Goal: Task Accomplishment & Management: Complete application form

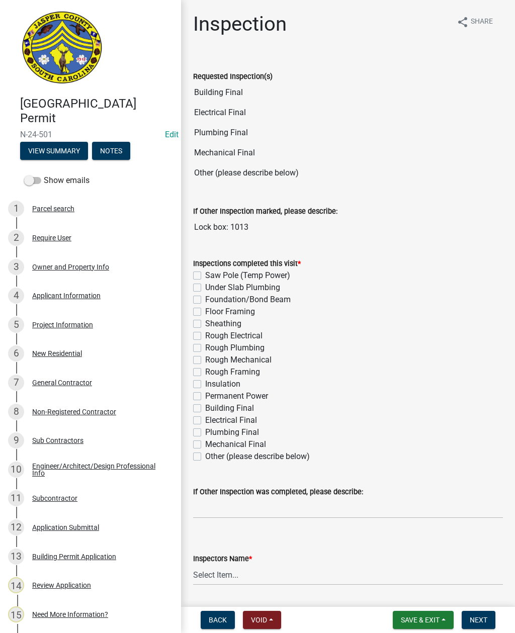
click at [205, 410] on label "Building Final" at bounding box center [229, 408] width 49 height 12
click at [205, 409] on input "Building Final" at bounding box center [208, 405] width 7 height 7
checkbox input "true"
checkbox input "false"
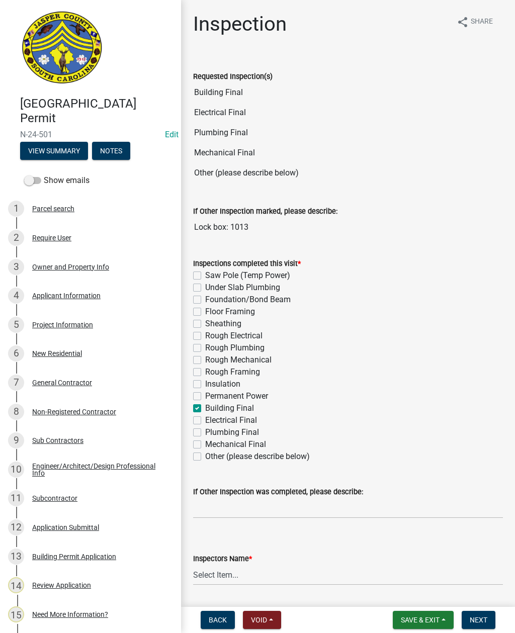
checkbox input "false"
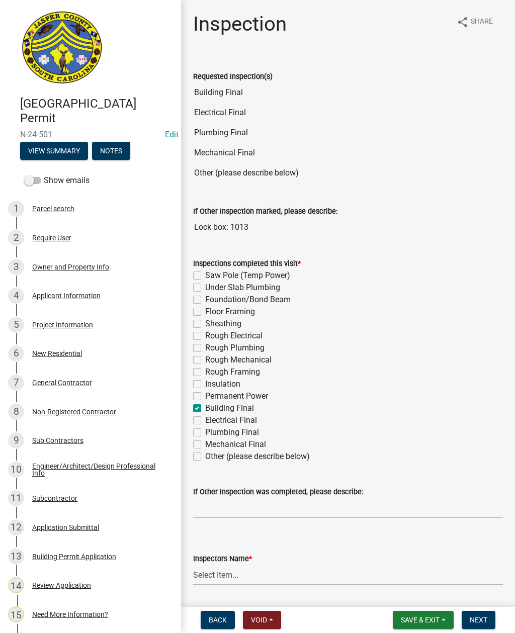
checkbox input "false"
checkbox input "true"
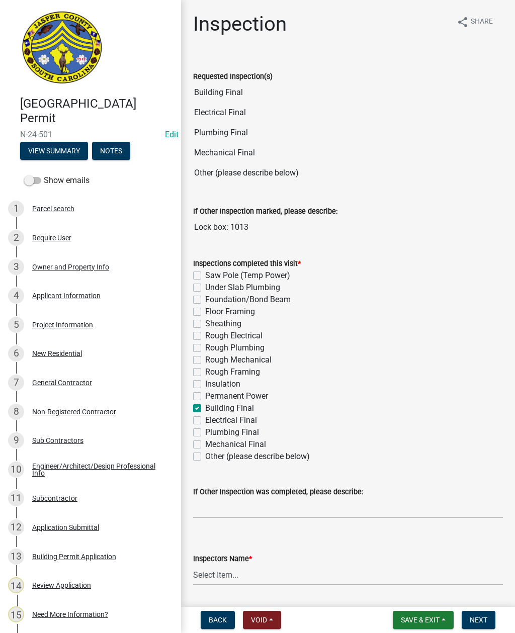
checkbox input "false"
click at [205, 422] on label "Electrical Final" at bounding box center [231, 421] width 52 height 12
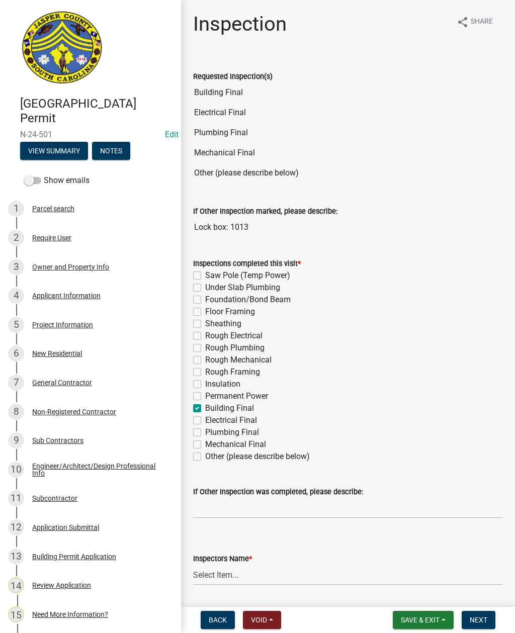
click at [205, 421] on input "Electrical Final" at bounding box center [208, 418] width 7 height 7
checkbox input "true"
checkbox input "false"
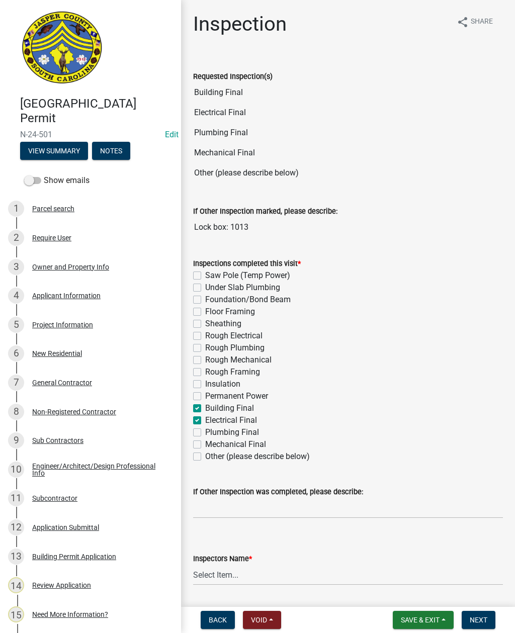
checkbox input "false"
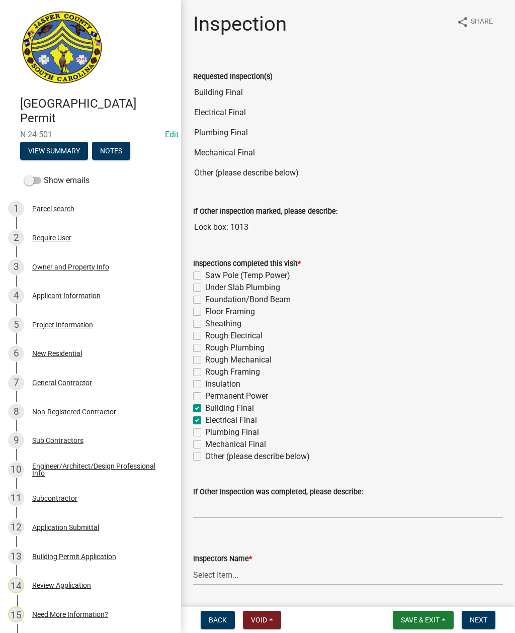
checkbox input "false"
checkbox input "true"
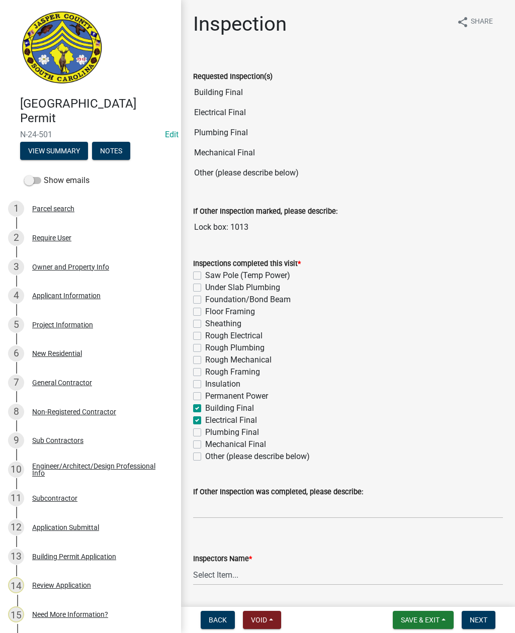
checkbox input "false"
click at [205, 436] on label "Plumbing Final" at bounding box center [232, 433] width 54 height 12
click at [205, 433] on input "Plumbing Final" at bounding box center [208, 430] width 7 height 7
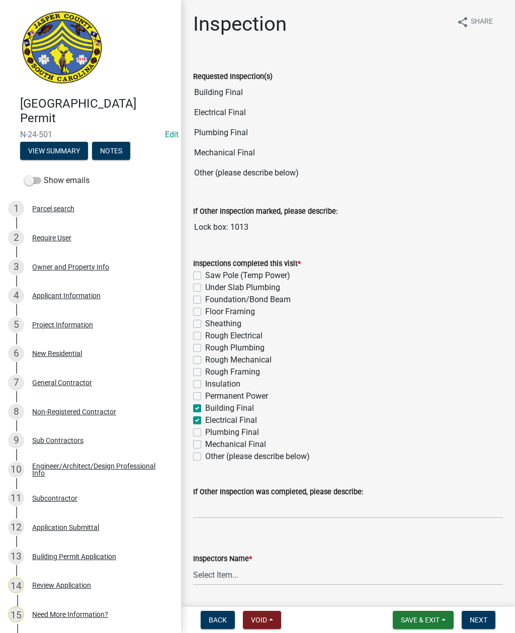
checkbox input "true"
checkbox input "false"
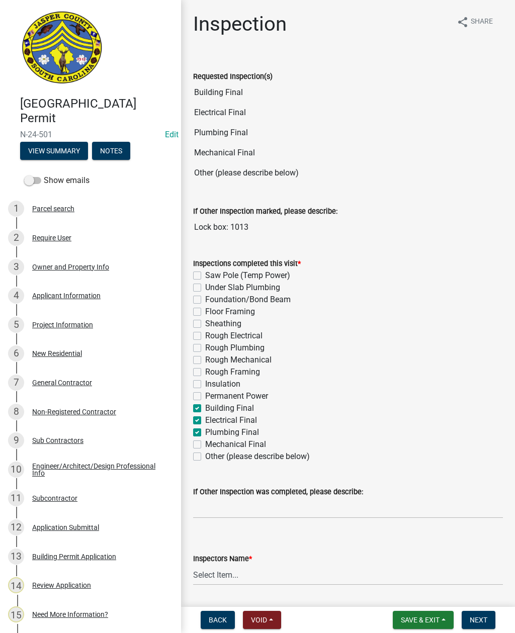
checkbox input "false"
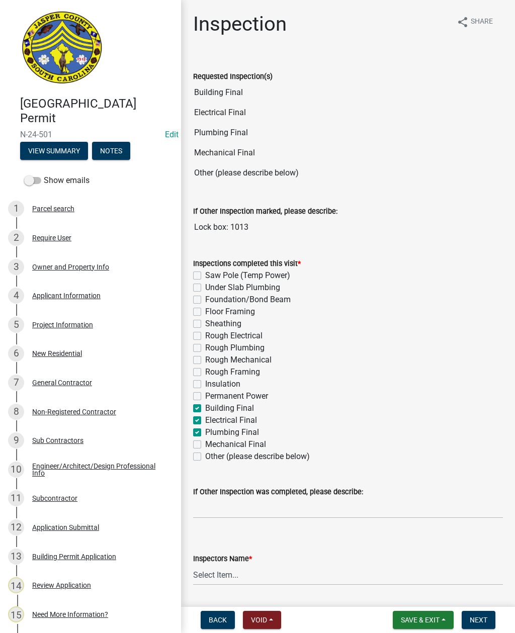
checkbox input "false"
checkbox input "true"
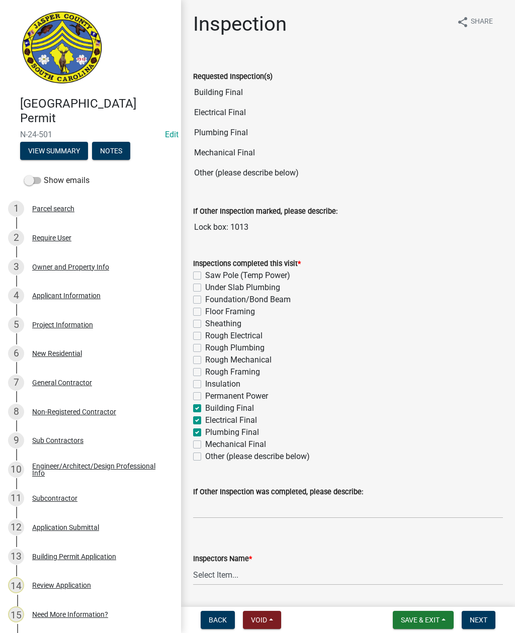
checkbox input "false"
click at [205, 445] on label "Mechanical Final" at bounding box center [235, 445] width 61 height 12
click at [205, 445] on input "Mechanical Final" at bounding box center [208, 442] width 7 height 7
checkbox input "true"
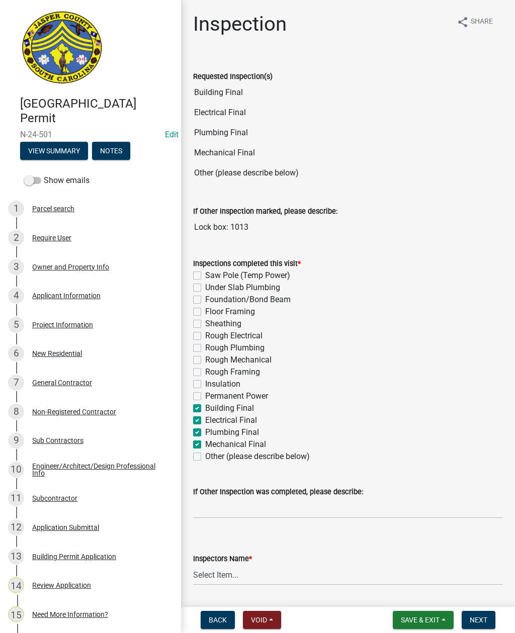
checkbox input "false"
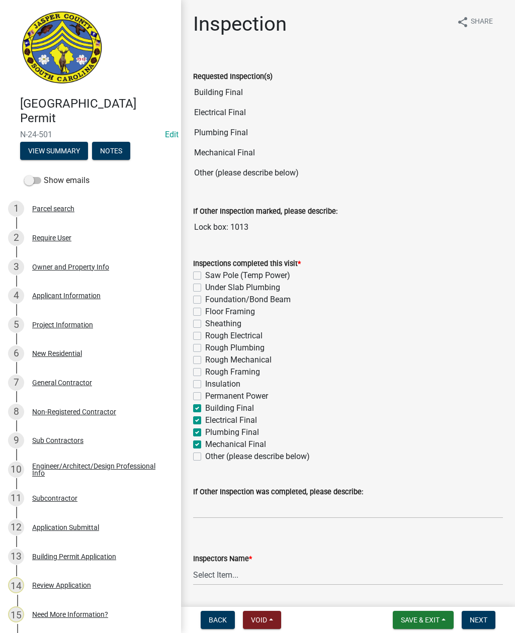
checkbox input "false"
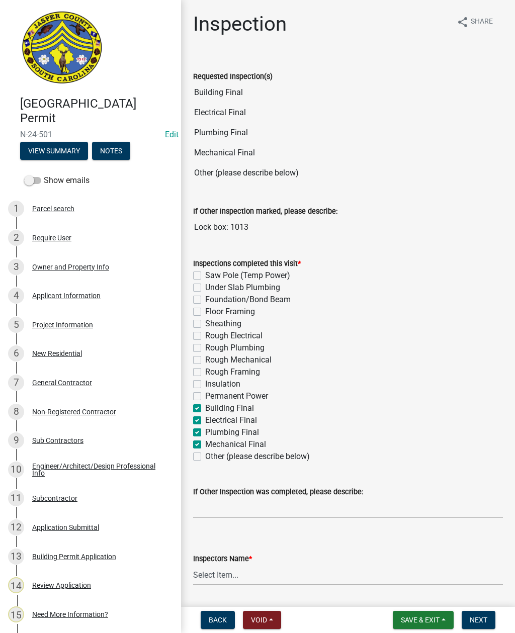
checkbox input "false"
checkbox input "true"
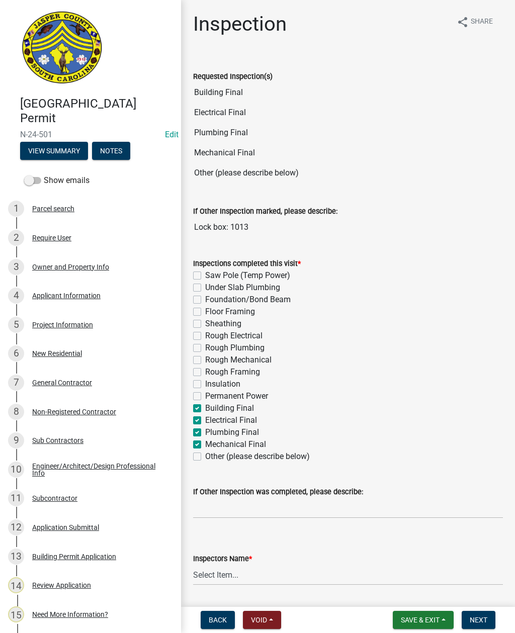
checkbox input "false"
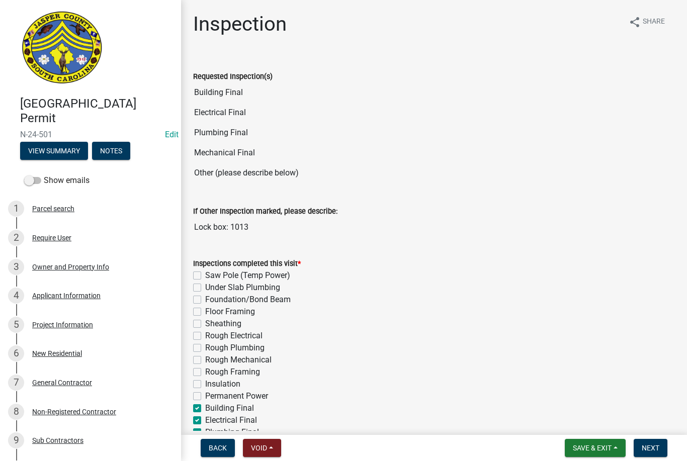
click at [515, 88] on div "Requested Inspection(s) Building Final Electrical Final Plumbing Final Mechanic…" at bounding box center [434, 119] width 497 height 127
click at [308, 454] on div "Back Void Withdraw Lock Expire Void Save & Exit Save Save & Exit Next" at bounding box center [434, 448] width 490 height 18
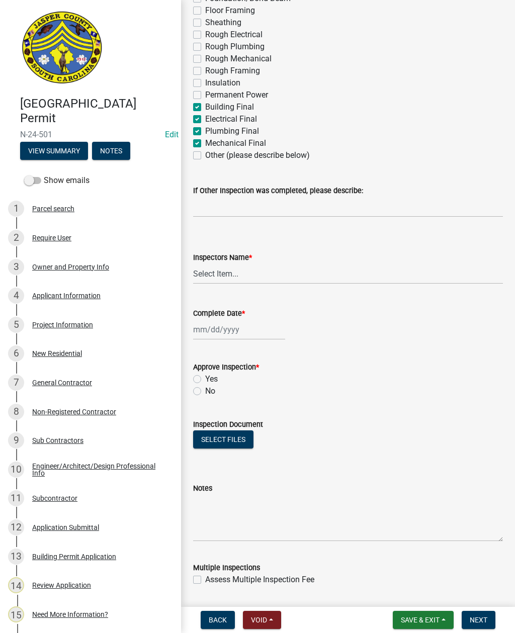
scroll to position [349, 0]
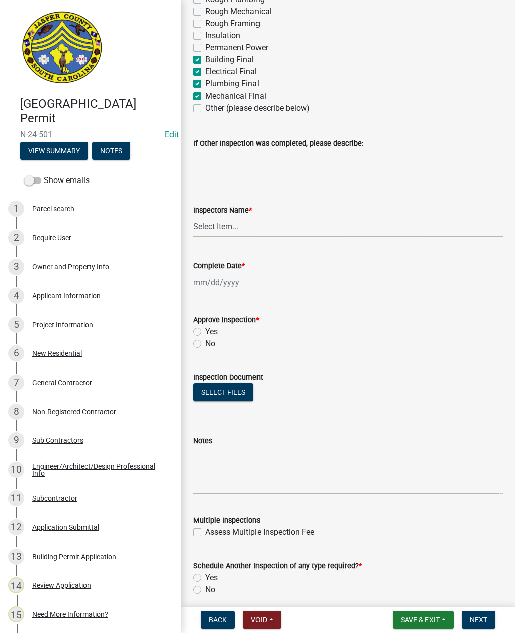
click at [255, 221] on select "Select Item... [EMAIL_ADDRESS][DOMAIN_NAME] ([PERSON_NAME] ) rcampbell ([PERSON…" at bounding box center [348, 226] width 310 height 21
select select "2d9ba1e5-2fdd-4b15-98d0-073dcbeb5880"
click at [220, 286] on div at bounding box center [239, 282] width 92 height 21
select select "8"
select select "2025"
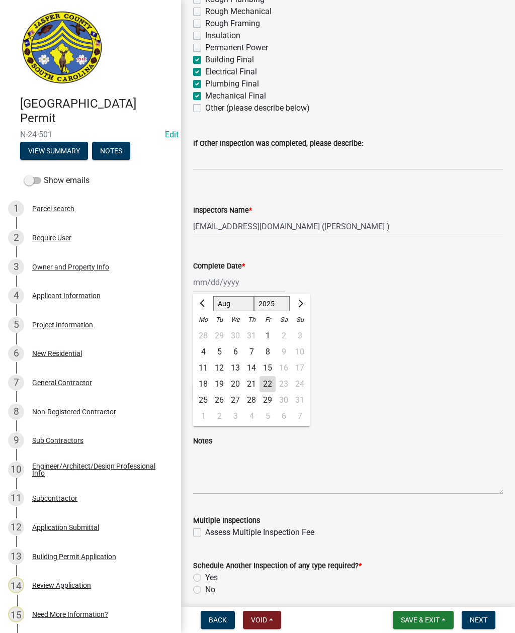
click at [269, 376] on div "22" at bounding box center [268, 384] width 16 height 16
type input "[DATE]"
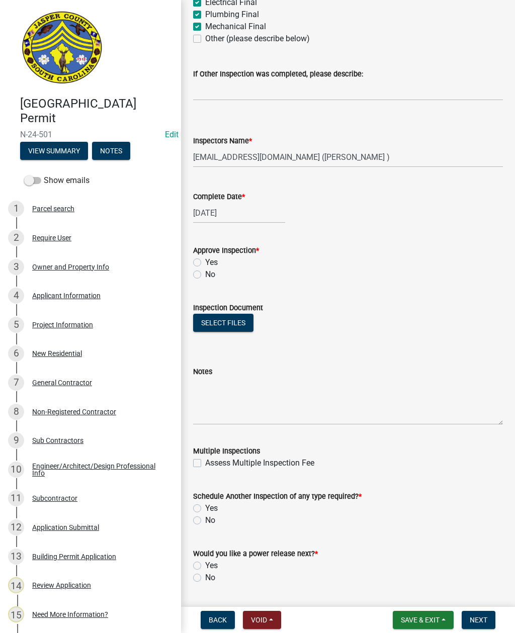
scroll to position [419, 0]
click at [205, 275] on label "No" at bounding box center [210, 274] width 10 height 12
click at [205, 275] on input "No" at bounding box center [208, 271] width 7 height 7
radio input "true"
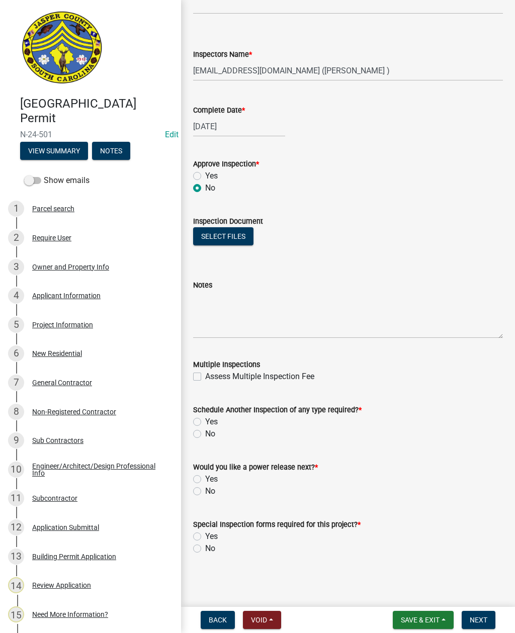
scroll to position [505, 0]
click at [205, 421] on label "Yes" at bounding box center [211, 422] width 13 height 12
click at [205, 421] on input "Yes" at bounding box center [208, 419] width 7 height 7
radio input "true"
click at [205, 493] on label "No" at bounding box center [210, 491] width 10 height 12
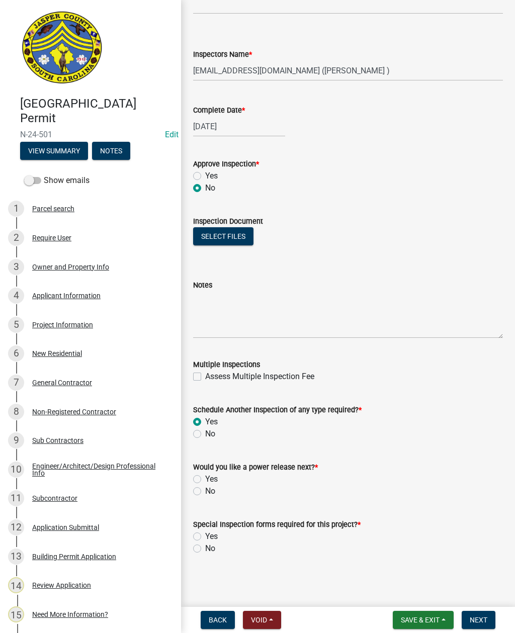
click at [205, 492] on input "No" at bounding box center [208, 488] width 7 height 7
radio input "true"
click at [205, 548] on label "No" at bounding box center [210, 549] width 10 height 12
click at [205, 548] on input "No" at bounding box center [208, 546] width 7 height 7
radio input "true"
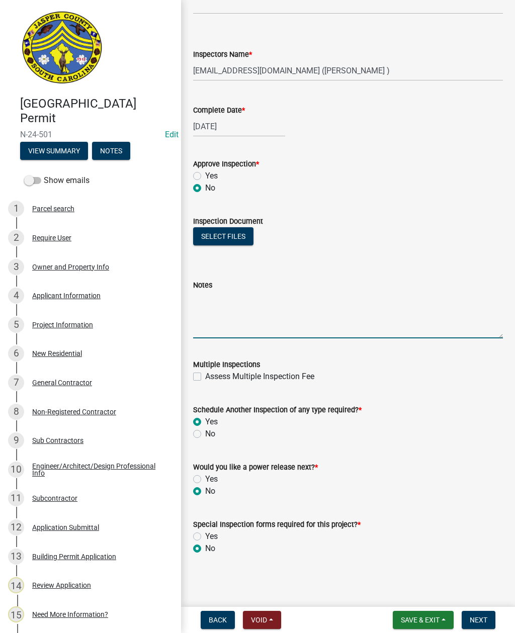
click at [264, 314] on textarea "Notes" at bounding box center [348, 314] width 310 height 47
type textarea "Hello"
type textarea "All fixtures need bulbs Showers need shower heads Clearance in front of panel n…"
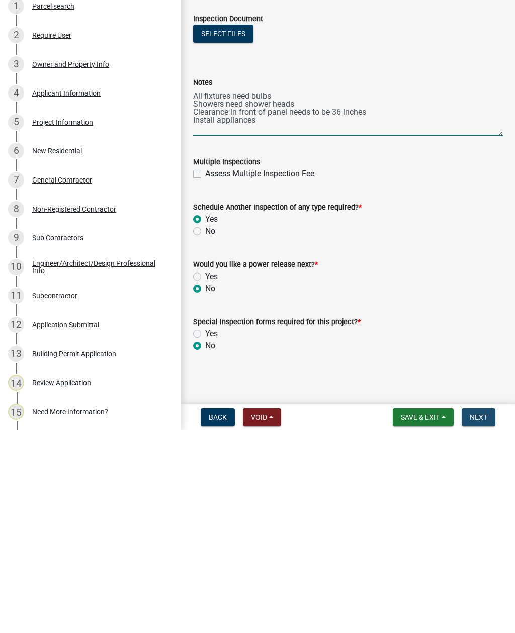
click at [479, 616] on span "Next" at bounding box center [479, 620] width 18 height 8
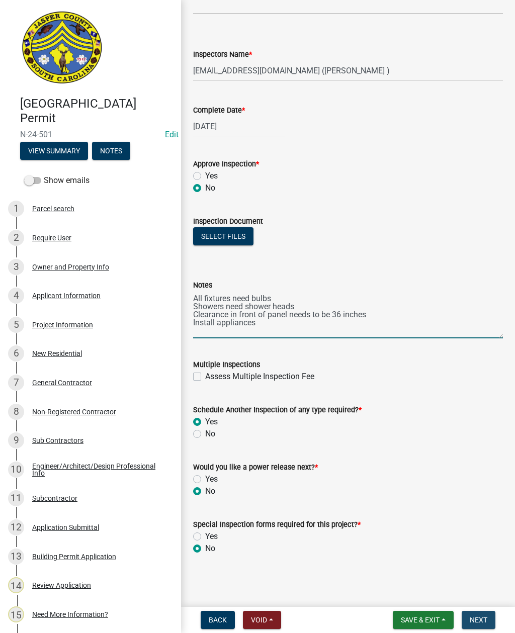
scroll to position [0, 0]
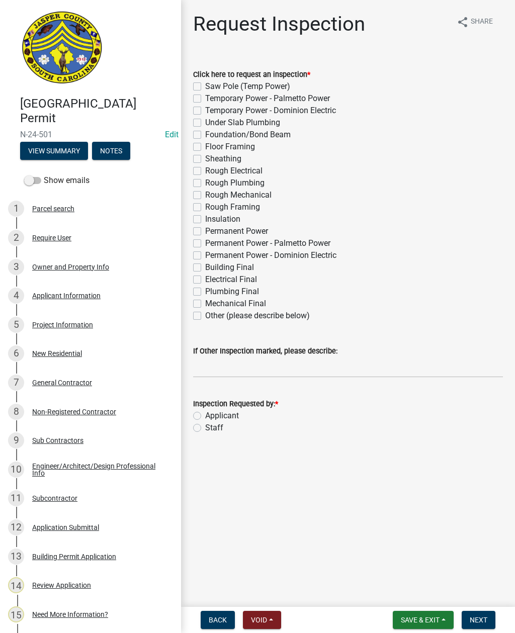
click at [422, 617] on span "Save & Exit" at bounding box center [420, 620] width 39 height 8
click at [420, 590] on button "Save & Exit" at bounding box center [413, 594] width 80 height 24
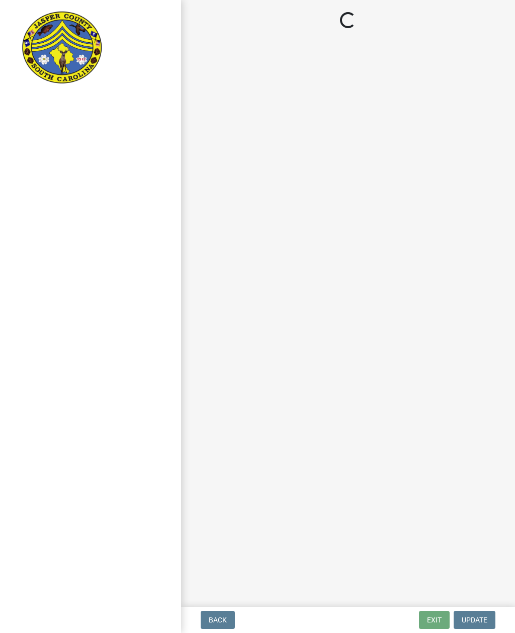
select select "2d9ba1e5-2fdd-4b15-98d0-073dcbeb5880"
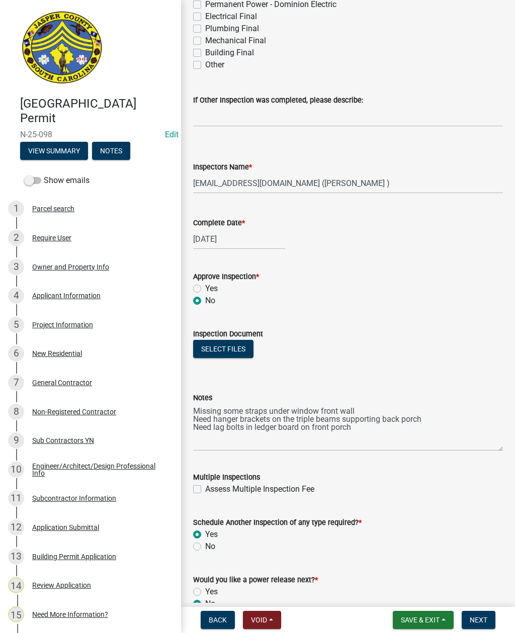
scroll to position [400, 0]
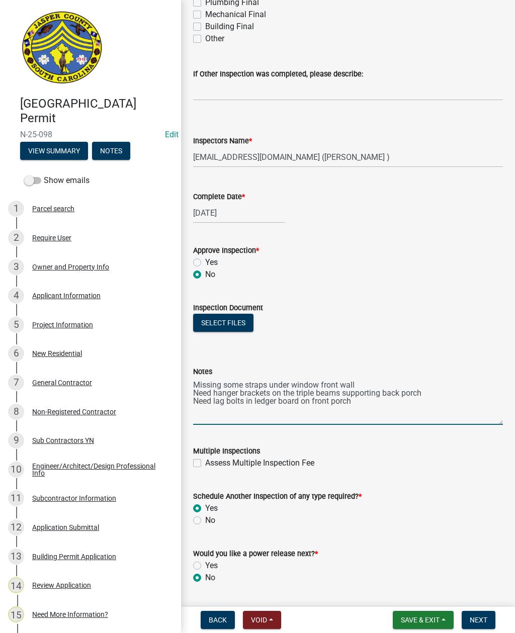
click at [365, 403] on textarea "Missing some straps under window front wall Need hanger brackets on the triple …" at bounding box center [348, 401] width 310 height 47
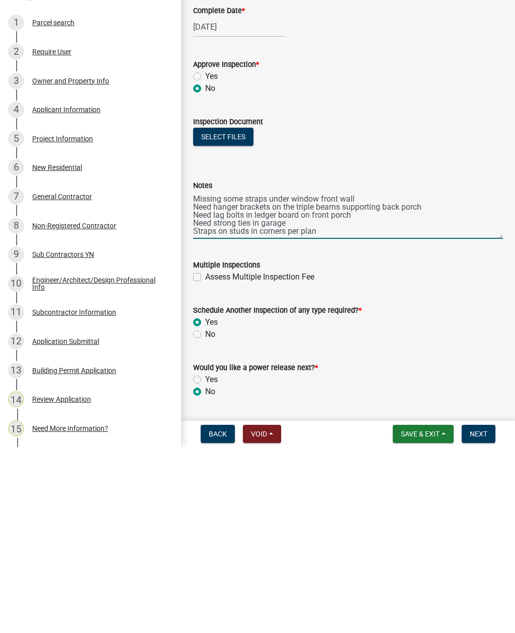
type textarea "Missing some straps under window front wall Need hanger brackets on the triple …"
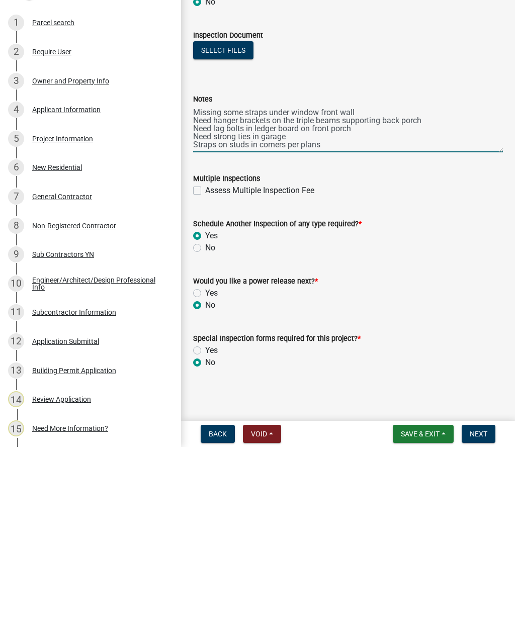
scroll to position [486, 0]
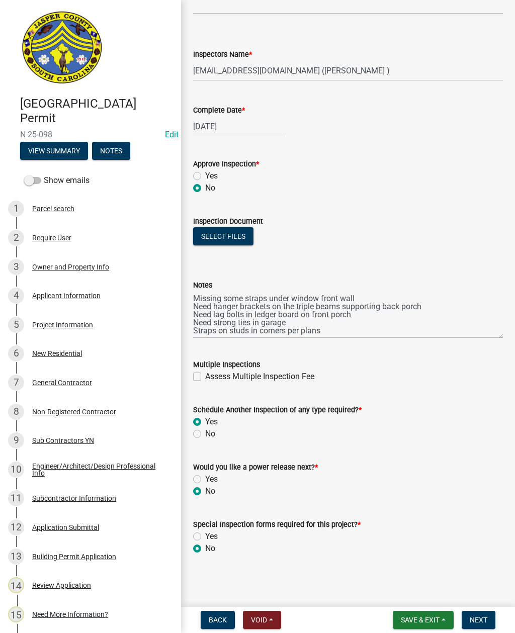
click at [481, 614] on button "Next" at bounding box center [479, 620] width 34 height 18
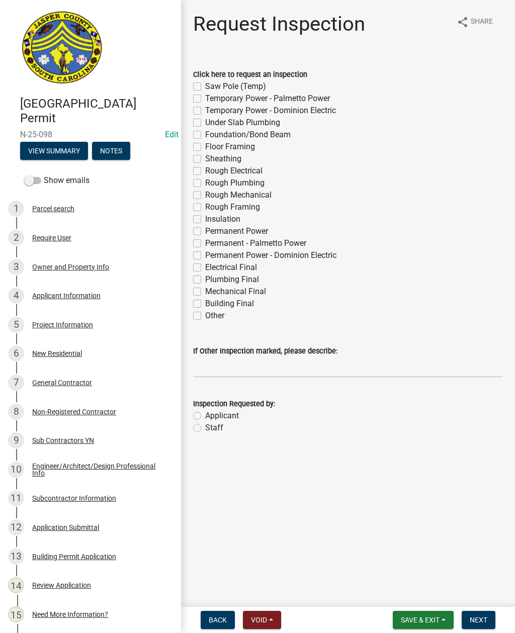
click at [423, 623] on span "Save & Exit" at bounding box center [420, 620] width 39 height 8
click at [405, 597] on button "Save & Exit" at bounding box center [413, 594] width 80 height 24
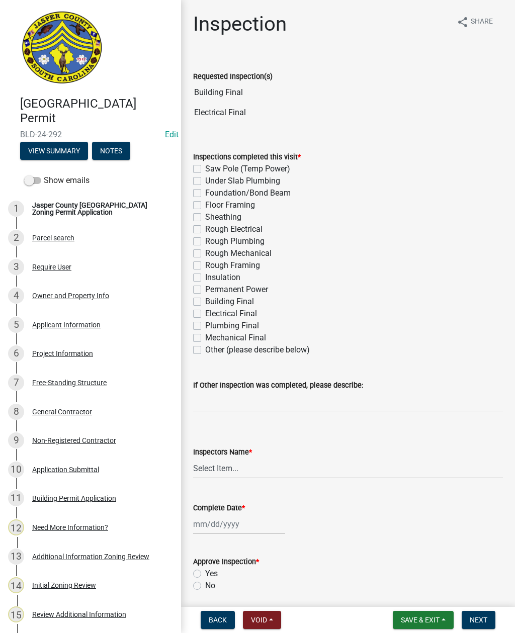
click at [205, 293] on label "Permanent Power" at bounding box center [236, 290] width 63 height 12
click at [205, 290] on input "Permanent Power" at bounding box center [208, 287] width 7 height 7
checkbox input "true"
checkbox input "false"
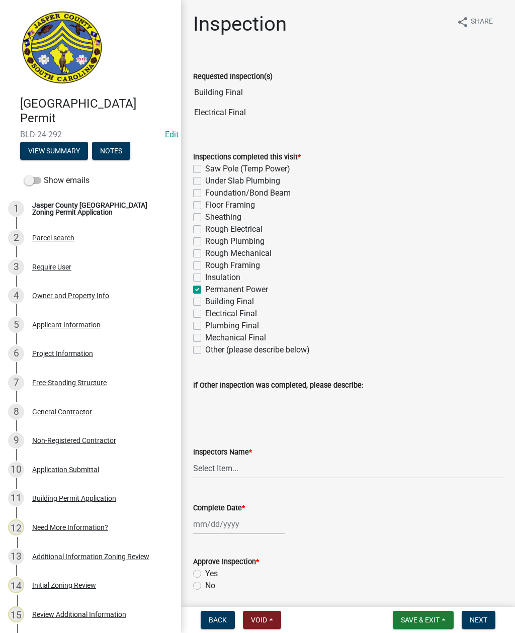
checkbox input "false"
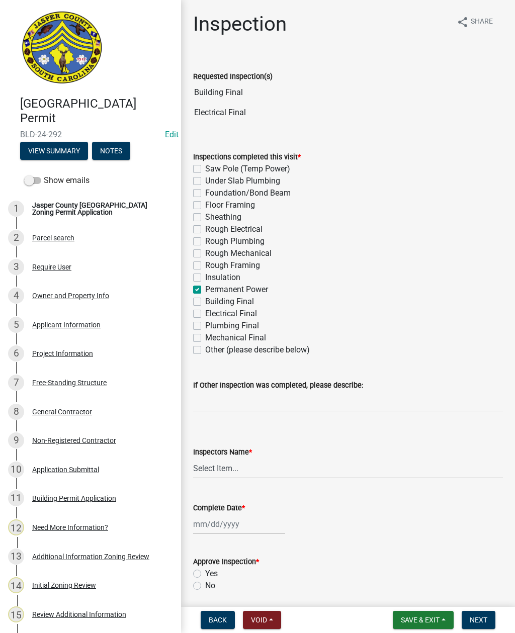
checkbox input "false"
checkbox input "true"
checkbox input "false"
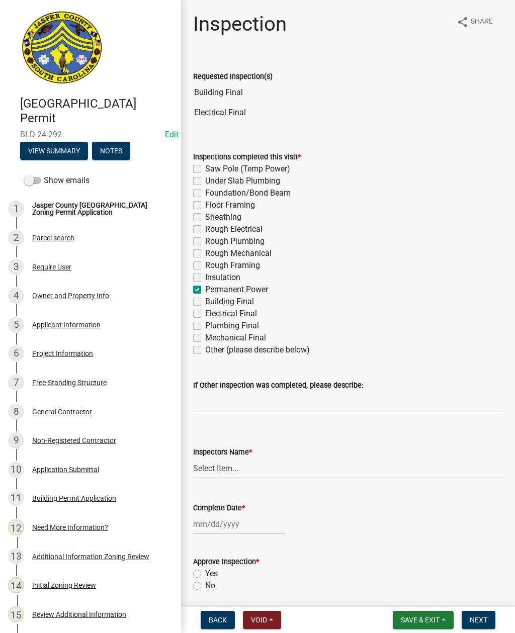
checkbox input "false"
click at [205, 300] on label "Building Final" at bounding box center [229, 302] width 49 height 12
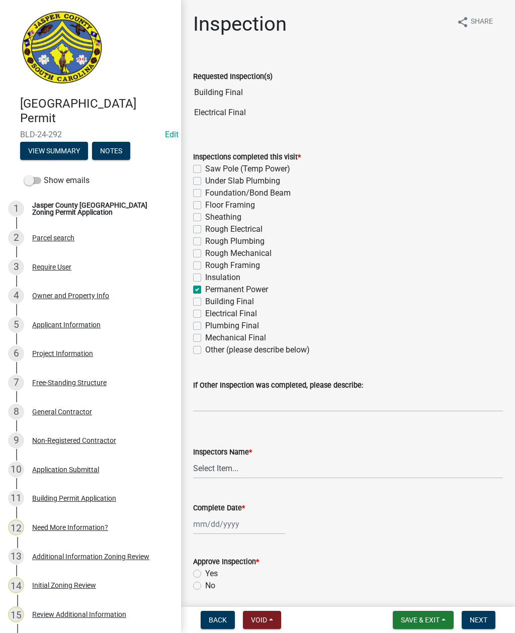
click at [205, 300] on input "Building Final" at bounding box center [208, 299] width 7 height 7
checkbox input "true"
checkbox input "false"
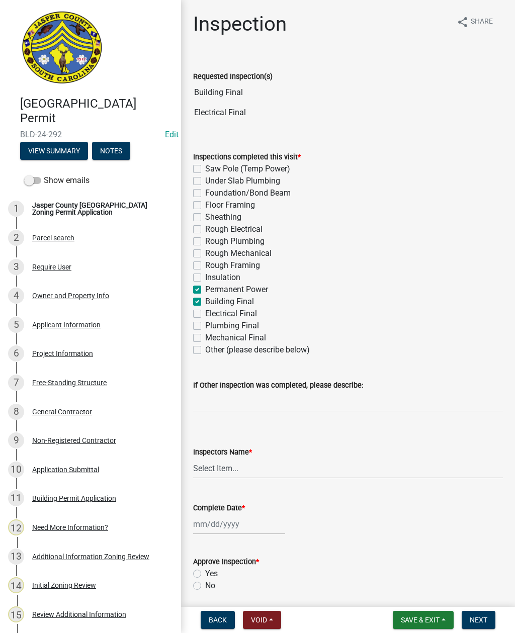
checkbox input "false"
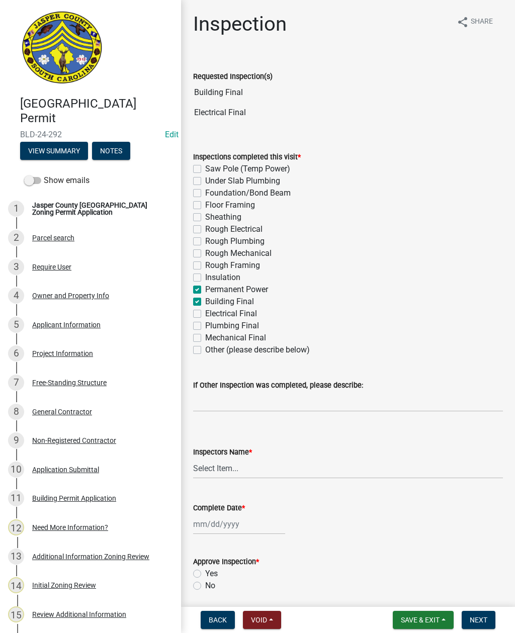
checkbox input "false"
checkbox input "true"
checkbox input "false"
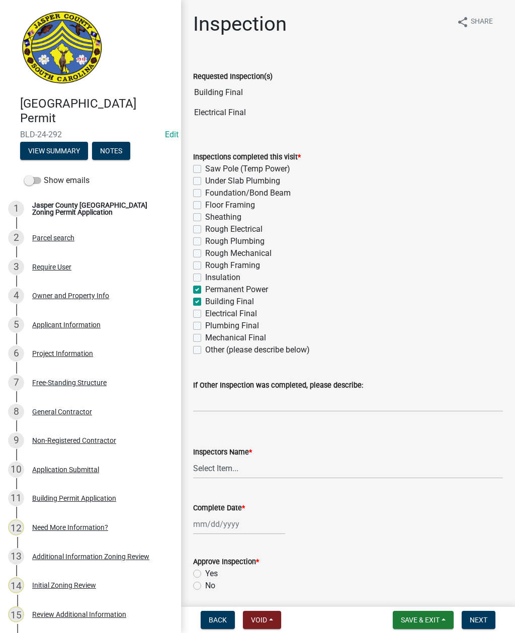
checkbox input "false"
click at [205, 289] on label "Permanent Power" at bounding box center [236, 290] width 63 height 12
click at [205, 289] on input "Permanent Power" at bounding box center [208, 287] width 7 height 7
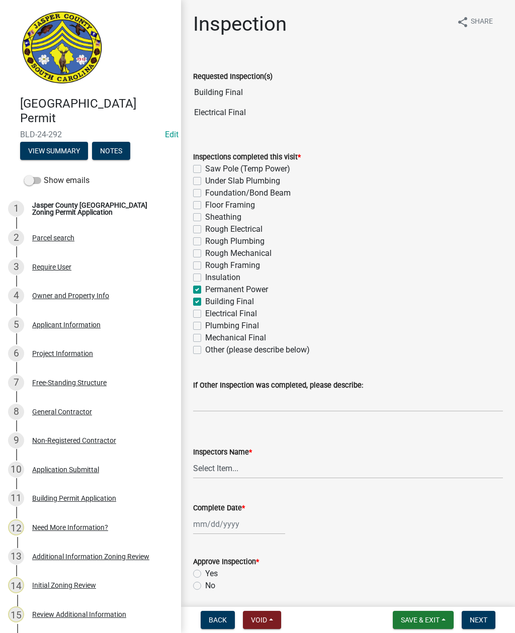
checkbox input "false"
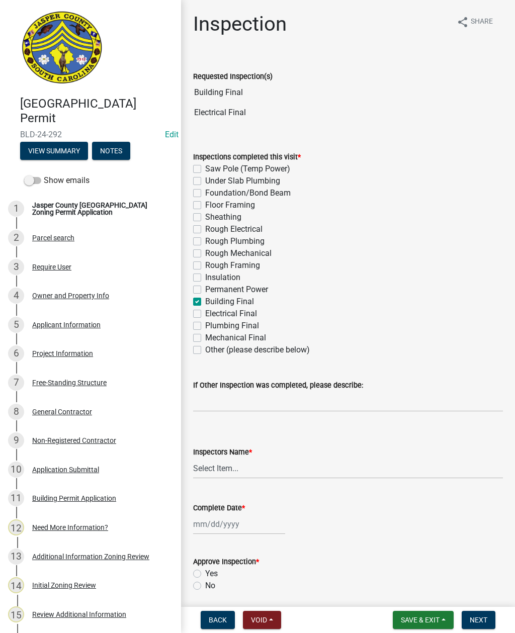
checkbox input "false"
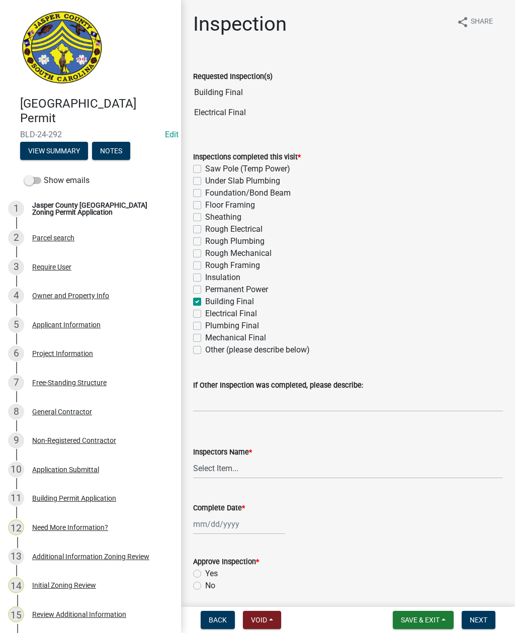
checkbox input "false"
checkbox input "true"
checkbox input "false"
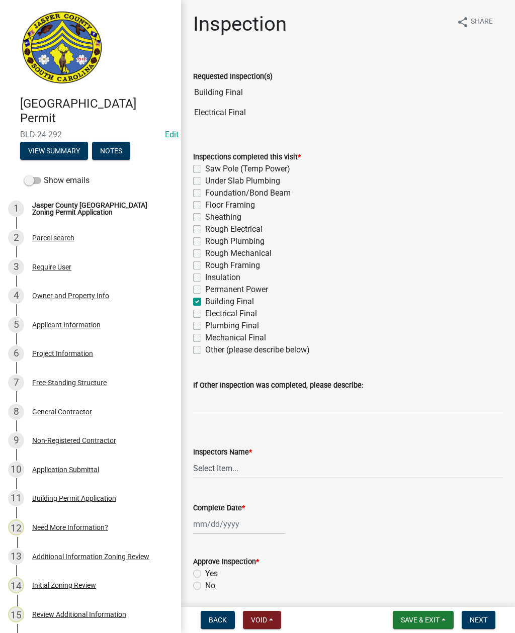
checkbox input "false"
click at [205, 312] on label "Electrical Final" at bounding box center [231, 314] width 52 height 12
click at [205, 312] on input "Electrical Final" at bounding box center [208, 311] width 7 height 7
checkbox input "true"
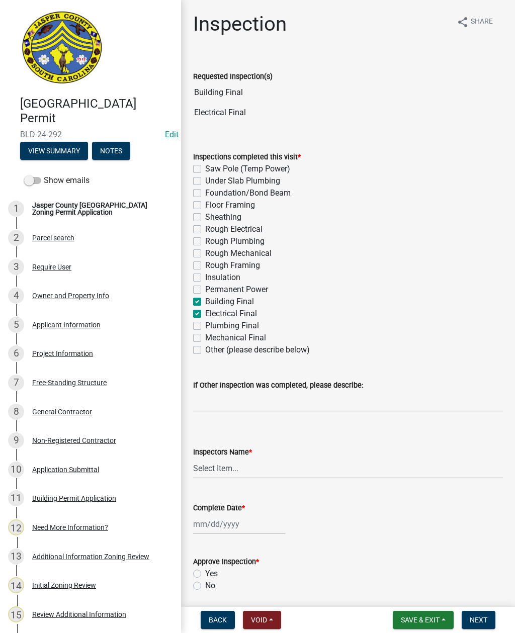
checkbox input "false"
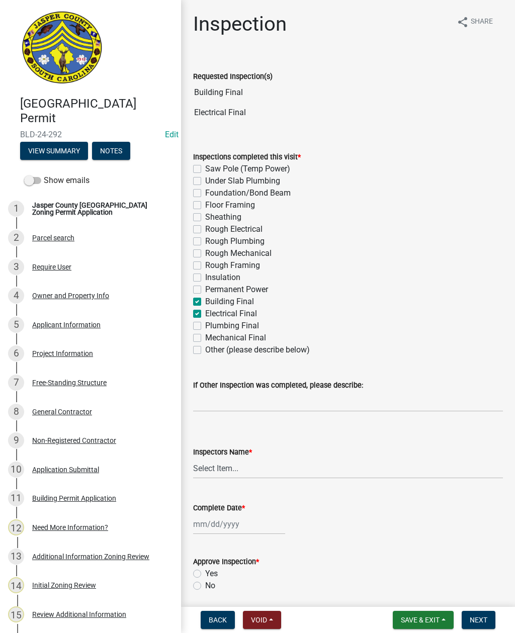
checkbox input "false"
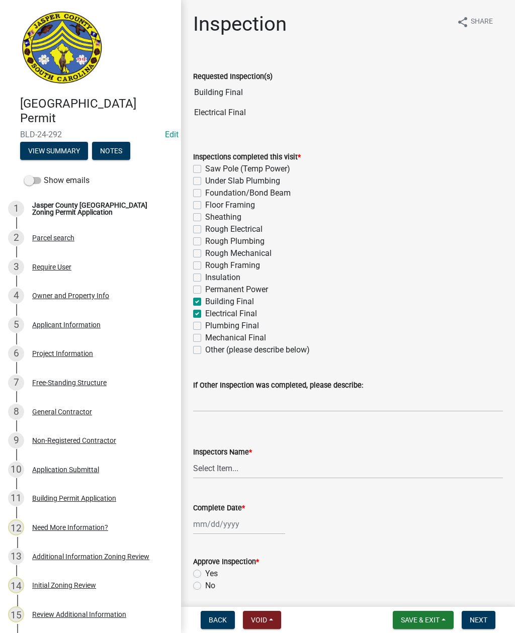
checkbox input "false"
checkbox input "true"
checkbox input "false"
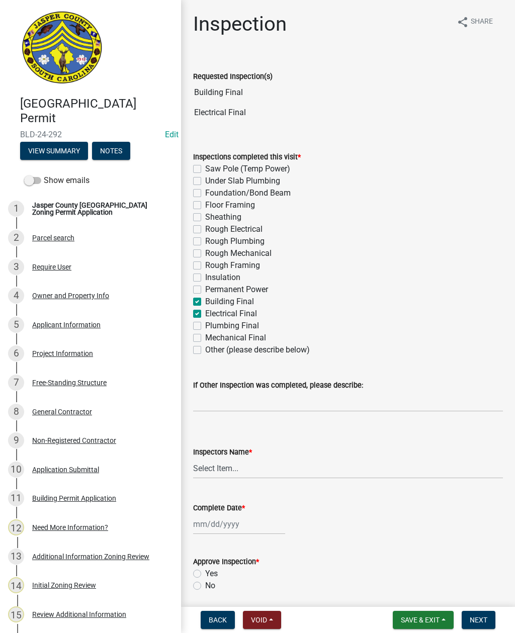
checkbox input "false"
click at [242, 466] on select "Select Item... [EMAIL_ADDRESS][DOMAIN_NAME] ([PERSON_NAME] ) rcampbell ([PERSON…" at bounding box center [348, 468] width 310 height 21
select select "2d9ba1e5-2fdd-4b15-98d0-073dcbeb5880"
click at [232, 525] on div at bounding box center [239, 524] width 92 height 21
select select "8"
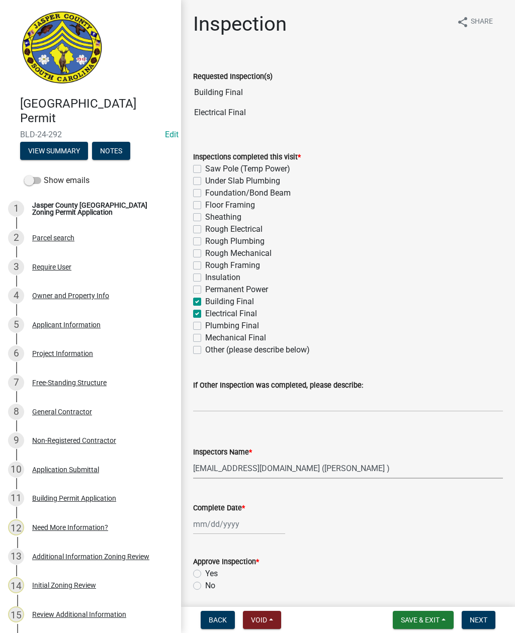
select select "2025"
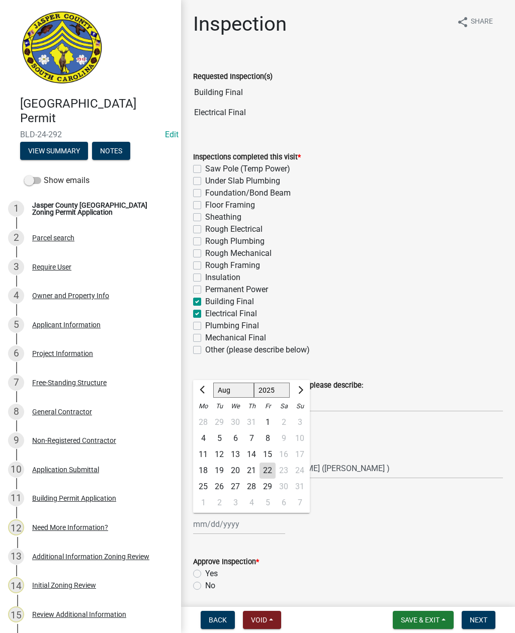
click at [265, 472] on div "22" at bounding box center [268, 471] width 16 height 16
type input "[DATE]"
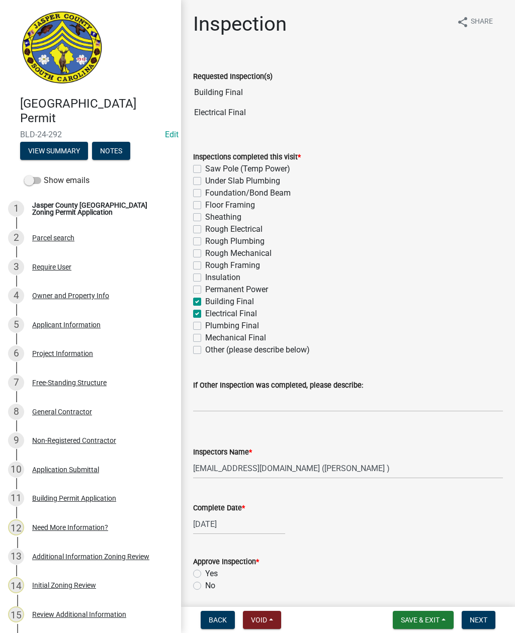
click at [205, 570] on label "Yes" at bounding box center [211, 574] width 13 height 12
click at [205, 570] on input "Yes" at bounding box center [208, 571] width 7 height 7
radio input "true"
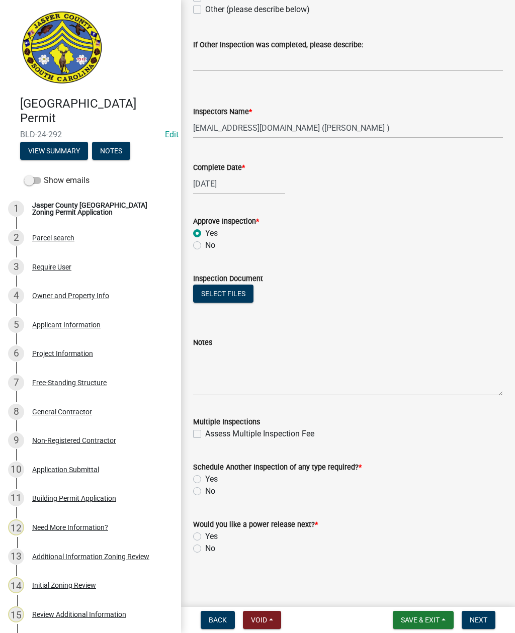
scroll to position [341, 0]
click at [205, 487] on label "No" at bounding box center [210, 491] width 10 height 12
click at [205, 487] on input "No" at bounding box center [208, 488] width 7 height 7
radio input "true"
click at [205, 546] on label "No" at bounding box center [210, 549] width 10 height 12
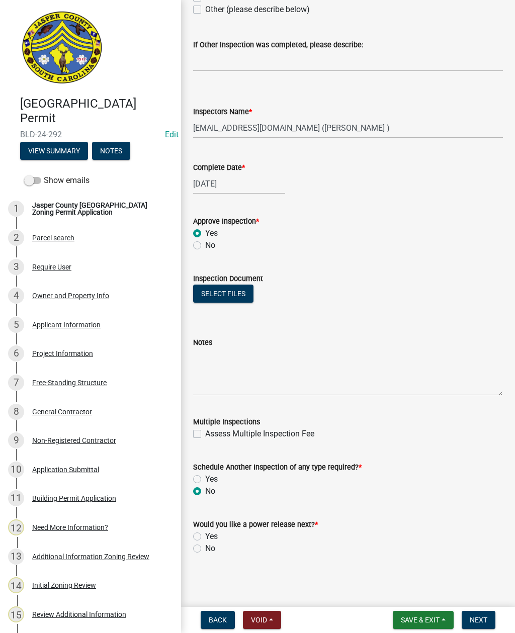
click at [205, 546] on input "No" at bounding box center [208, 546] width 7 height 7
radio input "true"
click at [479, 617] on span "Next" at bounding box center [479, 620] width 18 height 8
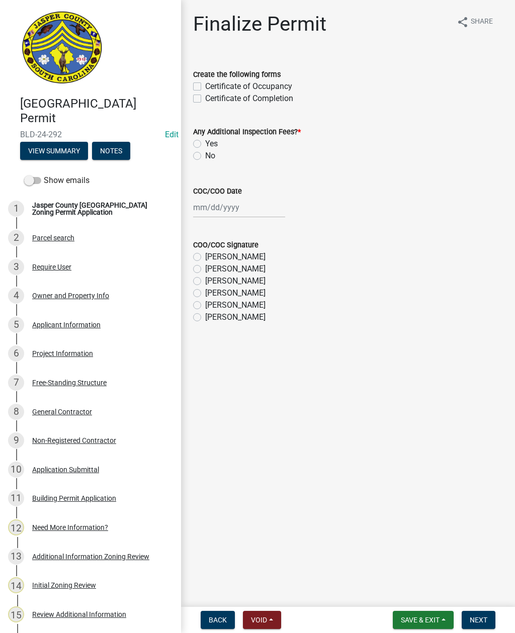
click at [194, 104] on div "Certificate of Completion" at bounding box center [348, 99] width 310 height 12
click at [205, 102] on label "Certificate of Completion" at bounding box center [249, 99] width 88 height 12
click at [205, 99] on input "Certificate of Completion" at bounding box center [208, 96] width 7 height 7
checkbox input "true"
checkbox input "false"
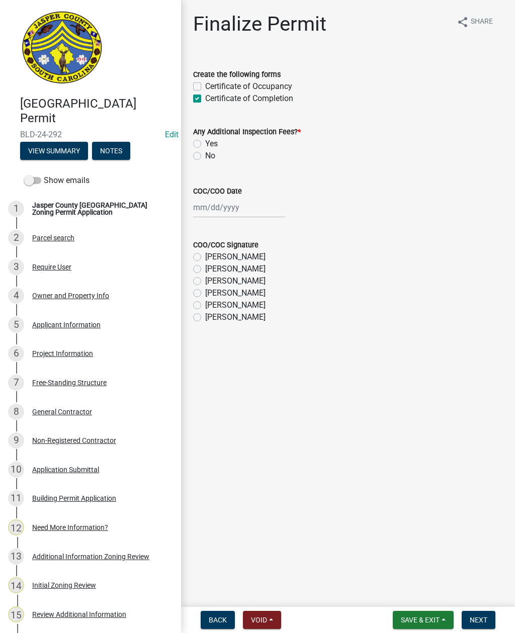
checkbox input "true"
click at [205, 158] on label "No" at bounding box center [210, 156] width 10 height 12
click at [205, 156] on input "No" at bounding box center [208, 153] width 7 height 7
radio input "true"
click at [231, 210] on div at bounding box center [239, 207] width 92 height 21
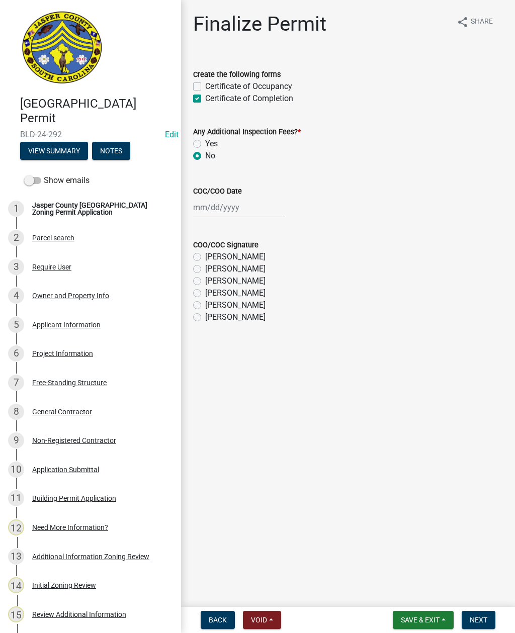
select select "8"
select select "2025"
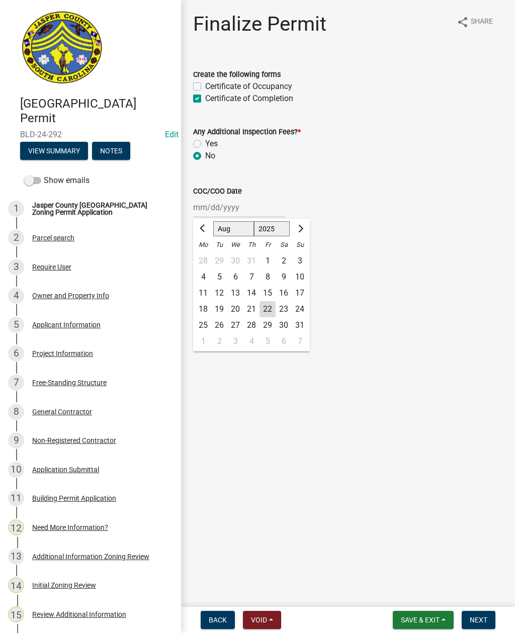
click at [268, 308] on div "22" at bounding box center [268, 309] width 16 height 16
type input "[DATE]"
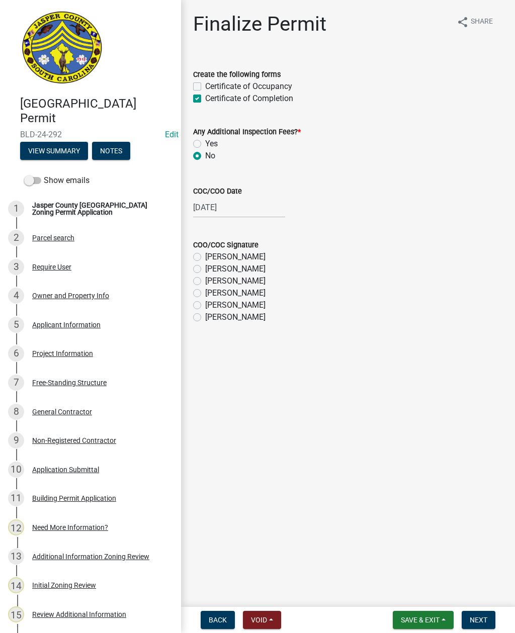
click at [205, 303] on label "Ryan Campbell" at bounding box center [235, 305] width 60 height 12
click at [205, 303] on input "Ryan Campbell" at bounding box center [208, 302] width 7 height 7
radio input "true"
click at [191, 88] on div "Create the following forms Certificate of Occupancy Certificate of Completion" at bounding box center [348, 80] width 325 height 48
click at [205, 88] on label "Certificate of Occupancy" at bounding box center [248, 86] width 87 height 12
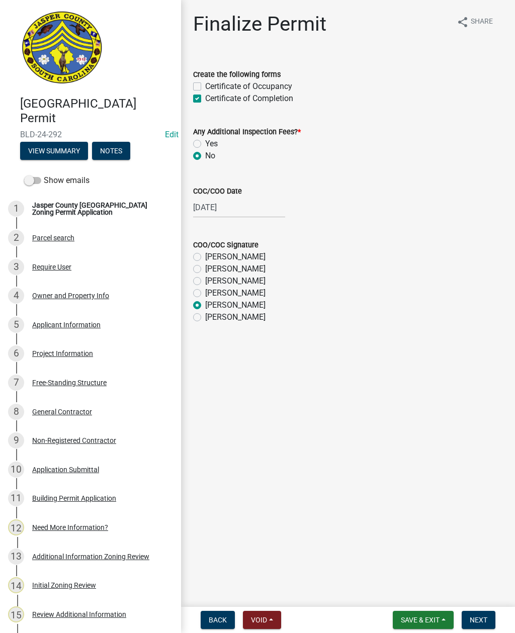
click at [205, 87] on input "Certificate of Occupancy" at bounding box center [208, 83] width 7 height 7
checkbox input "true"
click at [205, 101] on label "Certificate of Completion" at bounding box center [249, 99] width 88 height 12
click at [205, 99] on input "Certificate of Completion" at bounding box center [208, 96] width 7 height 7
checkbox input "false"
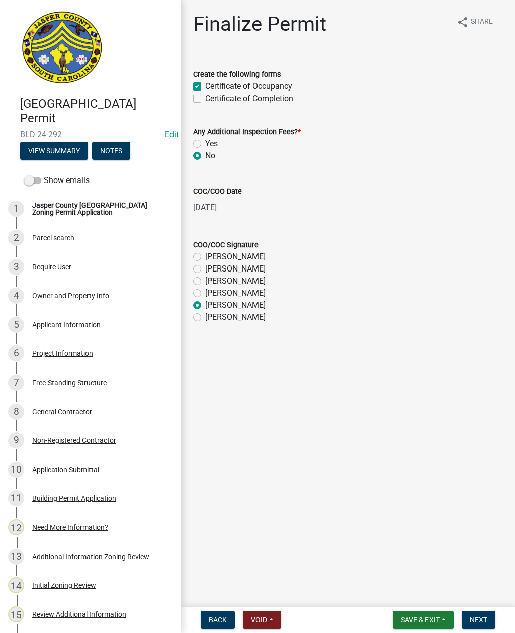
checkbox input "true"
checkbox input "false"
click at [484, 617] on span "Next" at bounding box center [479, 620] width 18 height 8
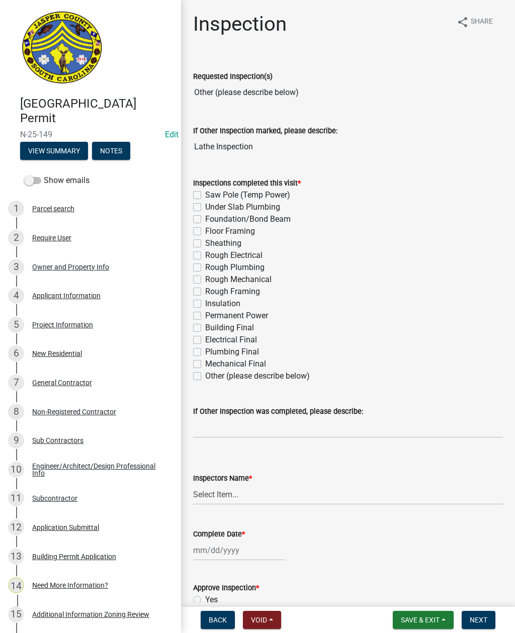
click at [205, 379] on label "Other (please describe below)" at bounding box center [257, 376] width 105 height 12
click at [205, 377] on input "Other (please describe below)" at bounding box center [208, 373] width 7 height 7
checkbox input "true"
checkbox input "false"
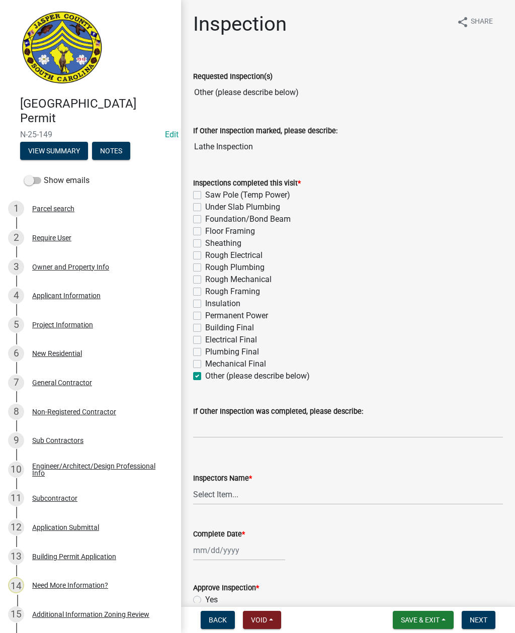
checkbox input "false"
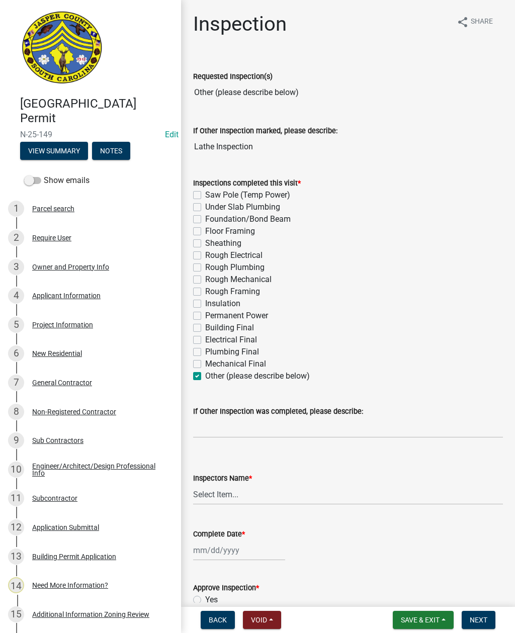
checkbox input "false"
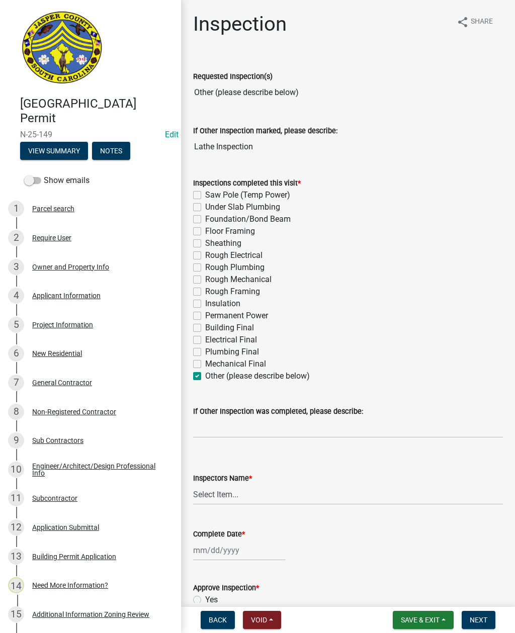
checkbox input "false"
checkbox input "true"
click at [223, 427] on input "If Other Inspection was completed, please describe:" at bounding box center [348, 428] width 310 height 21
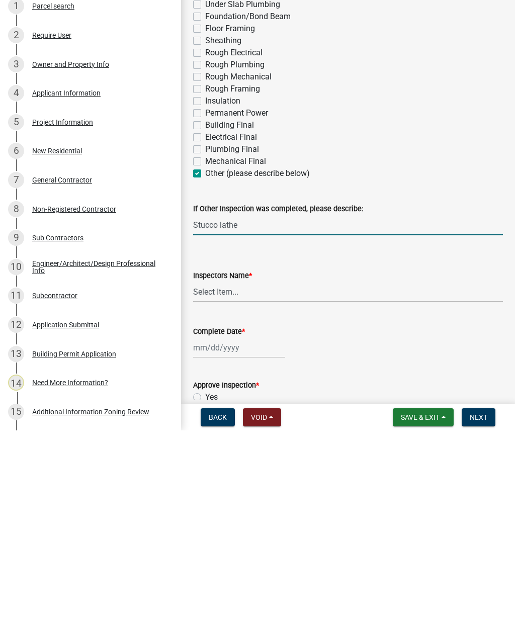
type input "Stucco lathe"
click at [224, 484] on select "Select Item... [EMAIL_ADDRESS][DOMAIN_NAME] ([PERSON_NAME] ) rcampbell ([PERSON…" at bounding box center [348, 494] width 310 height 21
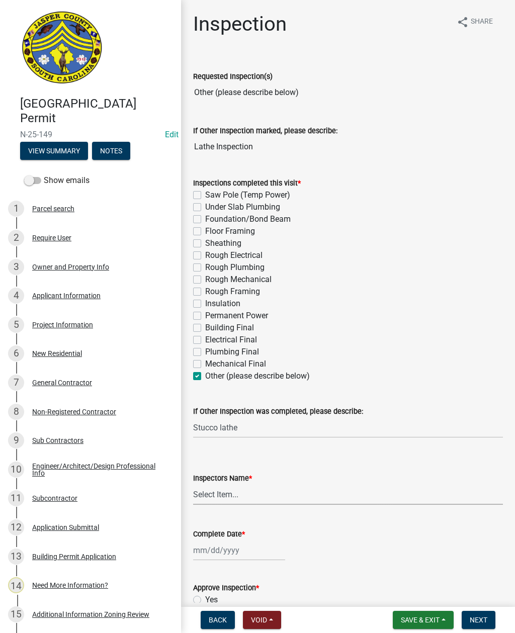
select select "2d9ba1e5-2fdd-4b15-98d0-073dcbeb5880"
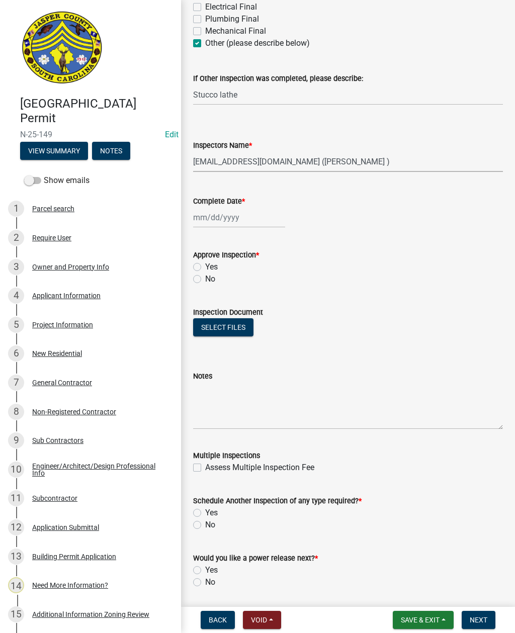
scroll to position [334, 0]
click at [222, 219] on div at bounding box center [239, 216] width 92 height 21
select select "8"
select select "2025"
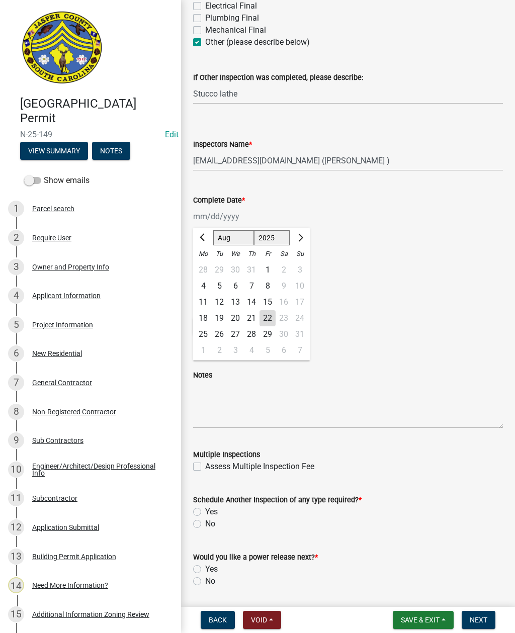
click at [273, 316] on div "22" at bounding box center [268, 318] width 16 height 16
type input "[DATE]"
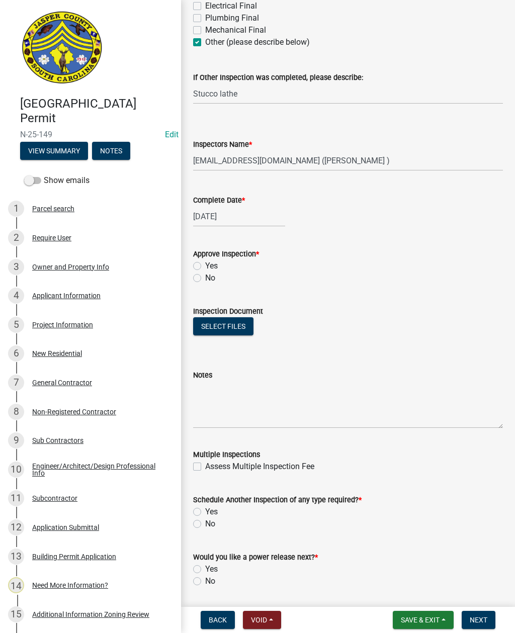
click at [205, 269] on label "Yes" at bounding box center [211, 266] width 13 height 12
click at [205, 267] on input "Yes" at bounding box center [208, 263] width 7 height 7
radio input "true"
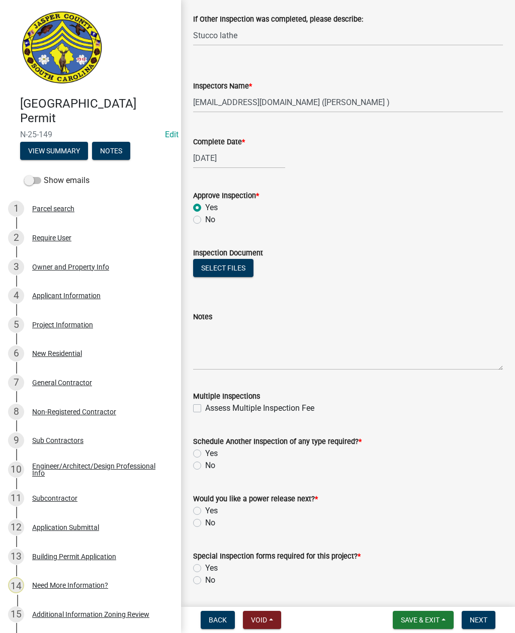
scroll to position [424, 0]
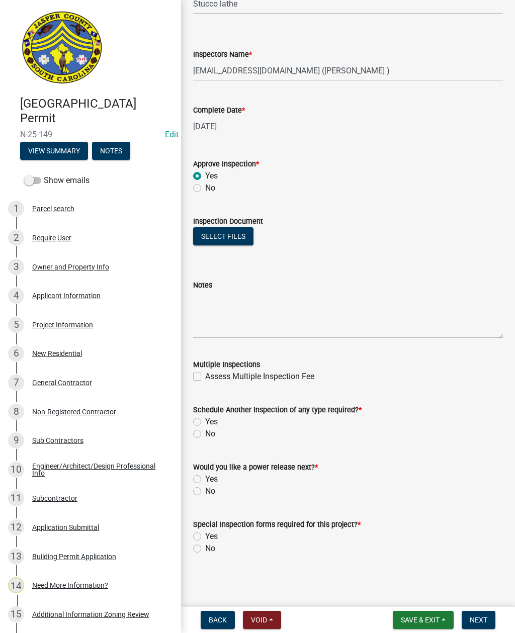
click at [205, 424] on label "Yes" at bounding box center [211, 422] width 13 height 12
click at [205, 423] on input "Yes" at bounding box center [208, 419] width 7 height 7
radio input "true"
click at [205, 494] on label "No" at bounding box center [210, 491] width 10 height 12
click at [205, 492] on input "No" at bounding box center [208, 488] width 7 height 7
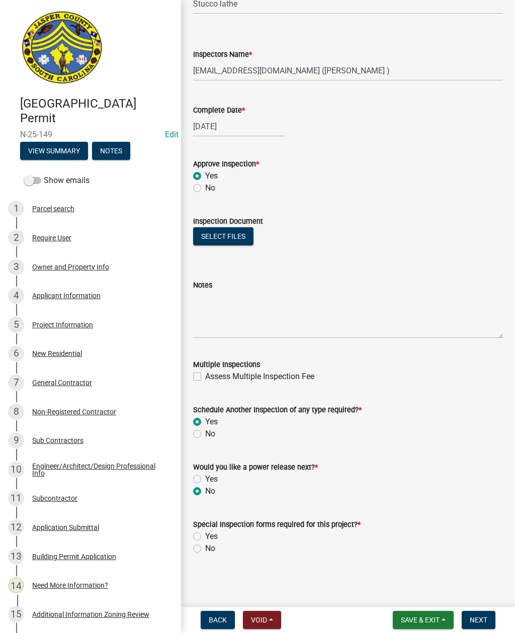
radio input "true"
click at [205, 550] on label "No" at bounding box center [210, 549] width 10 height 12
click at [205, 549] on input "No" at bounding box center [208, 546] width 7 height 7
radio input "true"
click at [483, 615] on button "Next" at bounding box center [479, 620] width 34 height 18
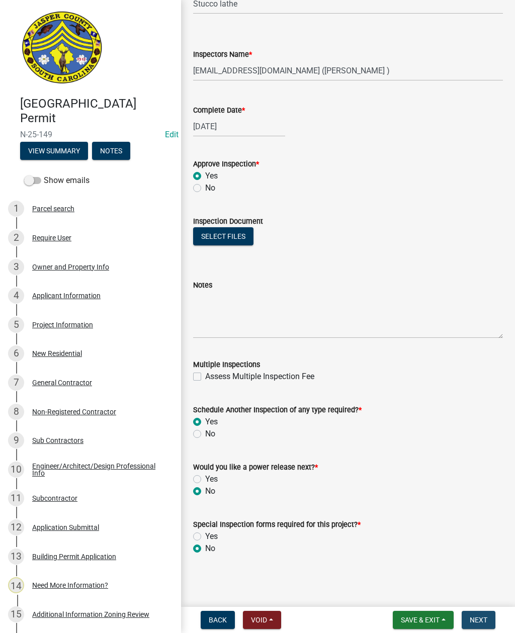
scroll to position [0, 0]
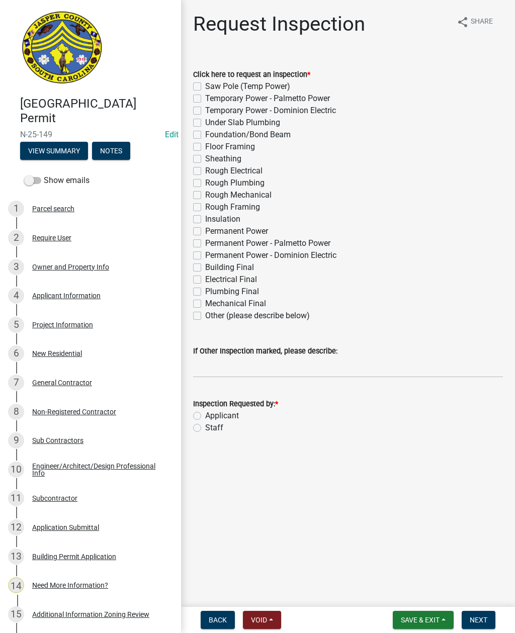
click at [426, 617] on span "Save & Exit" at bounding box center [420, 620] width 39 height 8
click at [412, 593] on button "Save & Exit" at bounding box center [413, 594] width 80 height 24
